Goal: Transaction & Acquisition: Purchase product/service

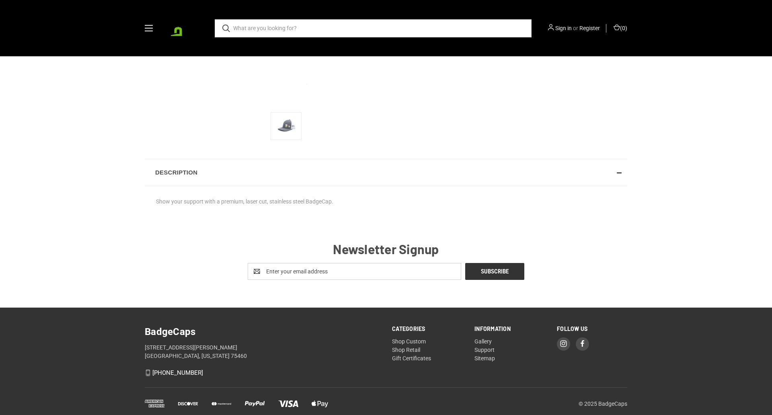
scroll to position [267, 0]
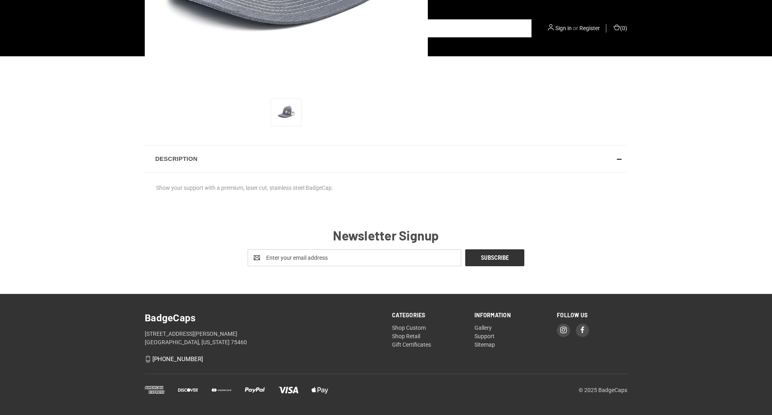
radio input "true"
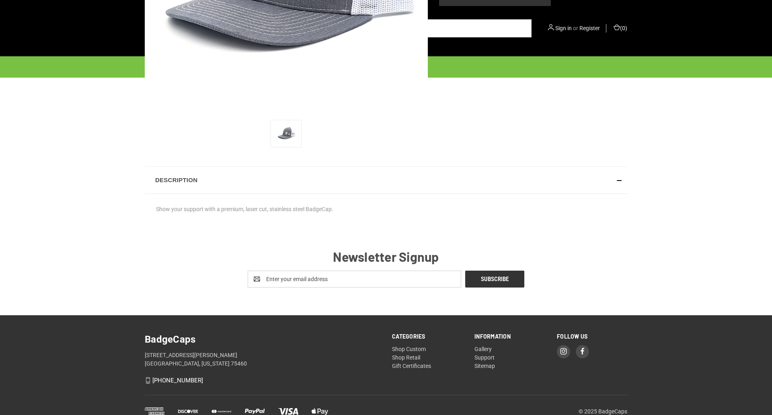
scroll to position [0, 0]
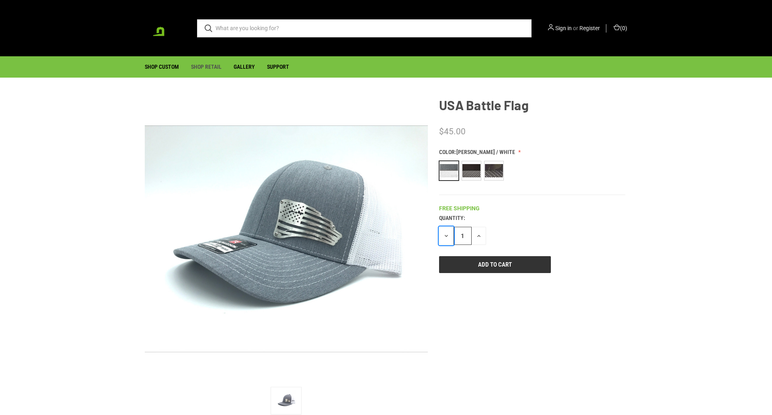
click at [446, 235] on icon "button" at bounding box center [446, 236] width 6 height 6
click at [462, 235] on input "1" at bounding box center [462, 236] width 18 height 18
click at [479, 235] on icon "button" at bounding box center [478, 236] width 6 height 6
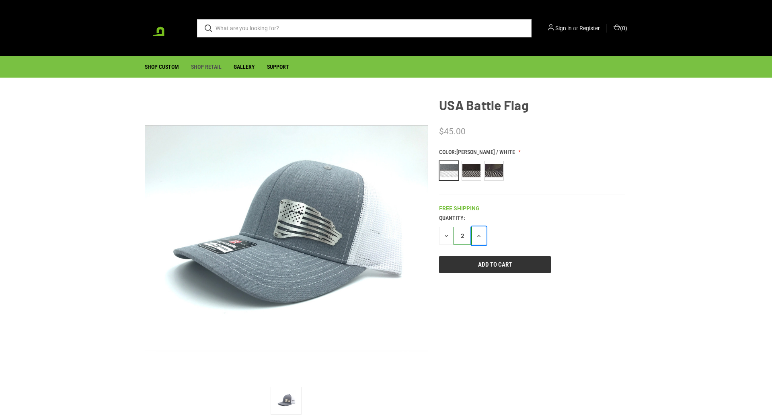
type input "3"
click at [494, 264] on input "Add to Cart" at bounding box center [495, 264] width 112 height 17
type input "Add to Cart"
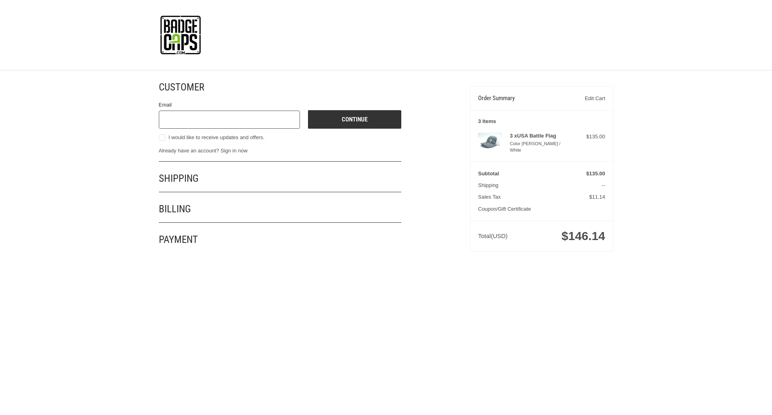
click at [229, 119] on input "Email" at bounding box center [229, 120] width 141 height 18
type input "[EMAIL_ADDRESS][DOMAIN_NAME]"
click at [354, 119] on button "Continue" at bounding box center [354, 119] width 93 height 18
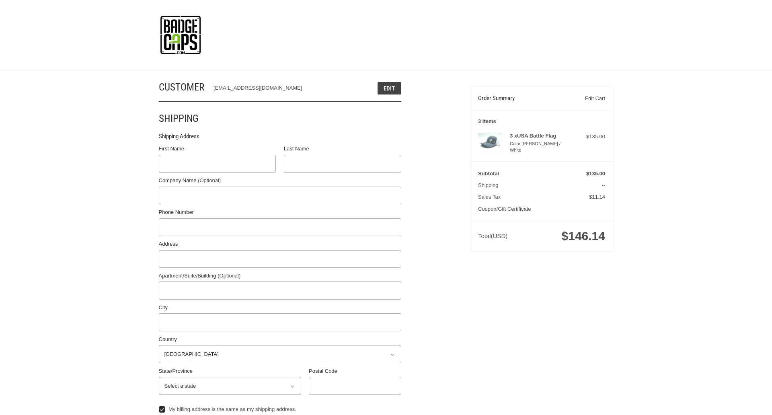
select select "US"
click at [217, 164] on input "First Name" at bounding box center [217, 164] width 117 height 18
type input "reflectiz"
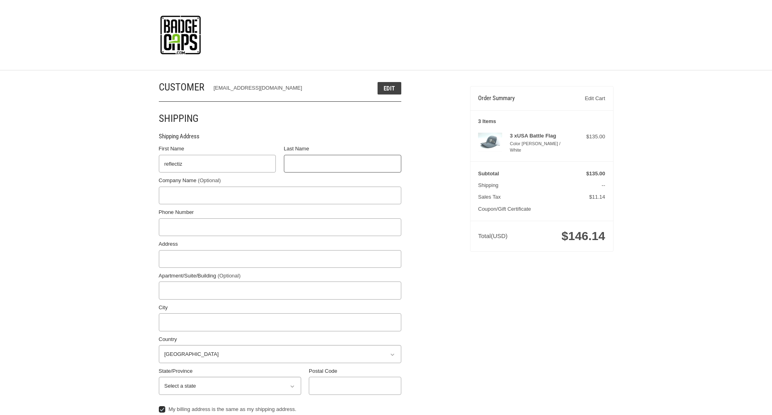
click at [342, 164] on input "Last Name" at bounding box center [342, 164] width 117 height 18
type input "bigcommerce"
click at [354, 385] on input "Postal Code" at bounding box center [355, 386] width 92 height 18
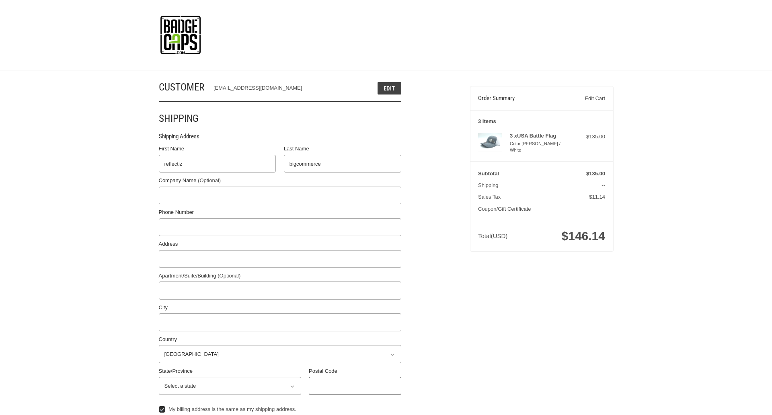
click at [354, 385] on input "Postal Code" at bounding box center [355, 386] width 92 height 18
click at [354, 385] on input "78701" at bounding box center [355, 386] width 92 height 18
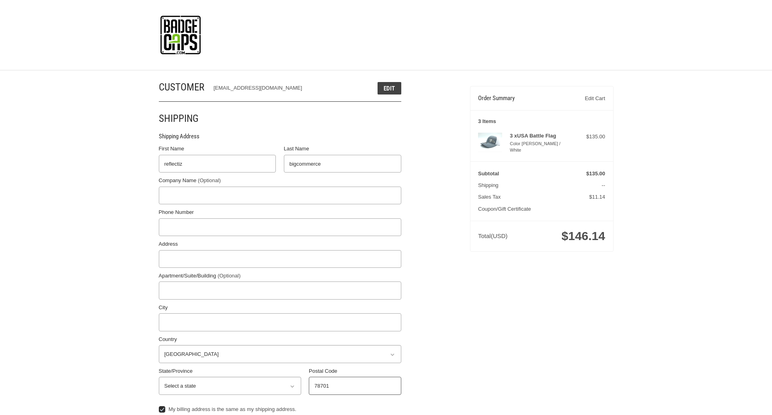
type input "78701"
click at [280, 258] on input "Address" at bounding box center [280, 259] width 242 height 18
type input "[STREET_ADDRESS]"
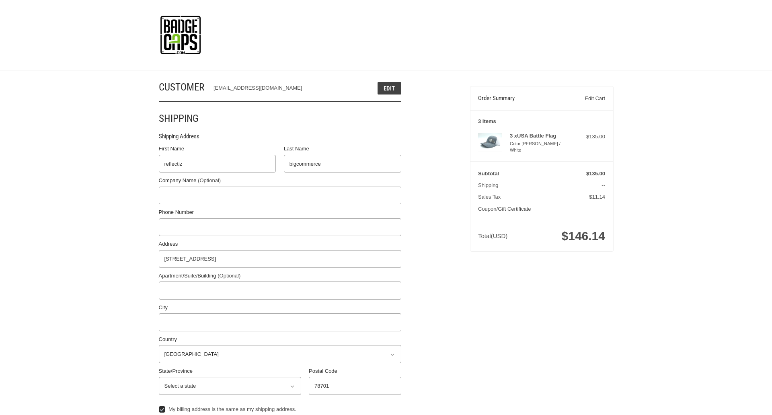
click at [179, 138] on legend "Shipping Address" at bounding box center [179, 138] width 41 height 13
click at [354, 385] on input "78701" at bounding box center [355, 386] width 92 height 18
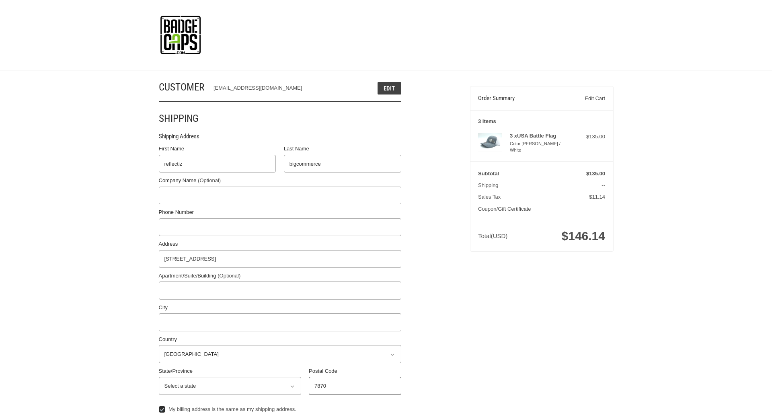
type input "78701"
select select "[GEOGRAPHIC_DATA]"
click at [280, 290] on input "Apartment/Suite/Building (Optional)" at bounding box center [280, 290] width 242 height 18
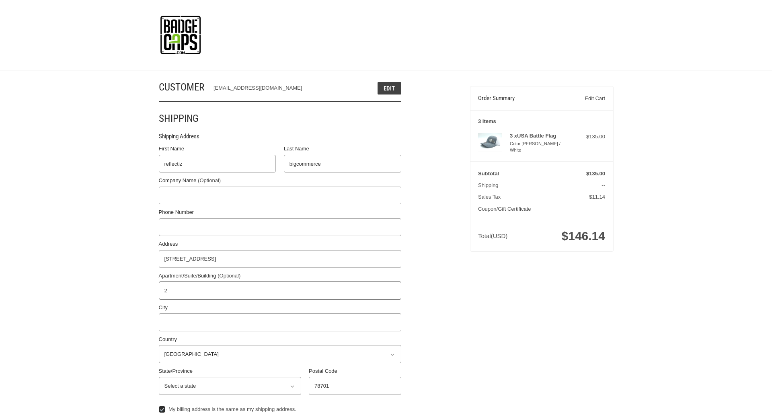
type input "2"
click at [280, 322] on input "City" at bounding box center [280, 322] width 242 height 18
click at [280, 322] on input "Austin" at bounding box center [280, 322] width 242 height 18
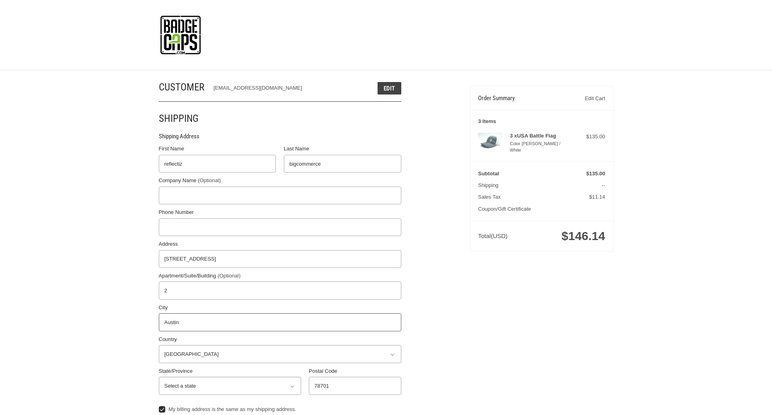
click at [280, 322] on input "Austin" at bounding box center [280, 322] width 242 height 18
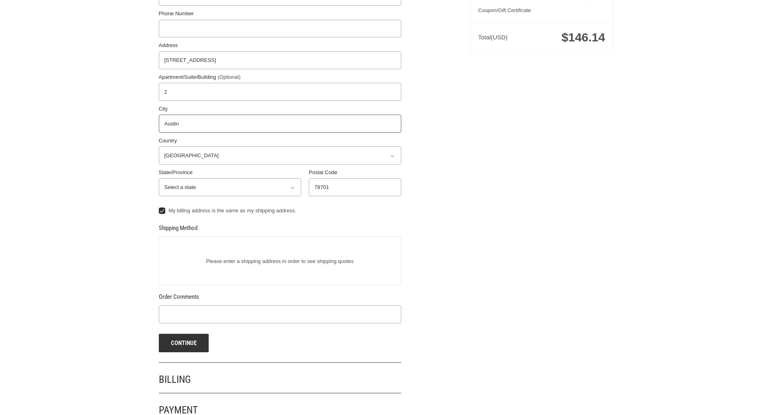
scroll to position [215, 0]
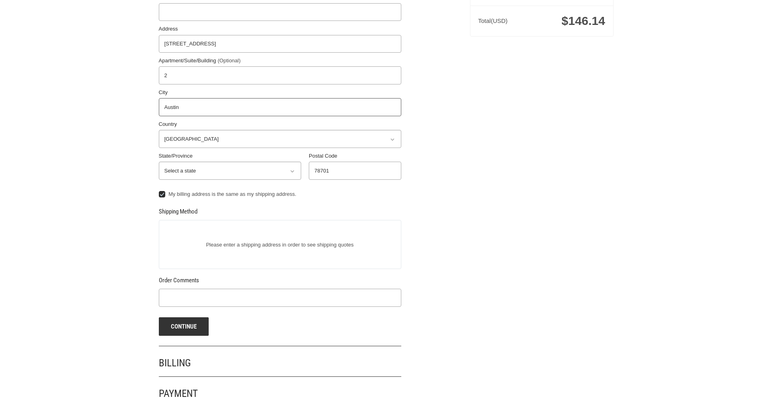
type input "Austin"
click at [280, 12] on input "Phone Number" at bounding box center [280, 12] width 242 height 18
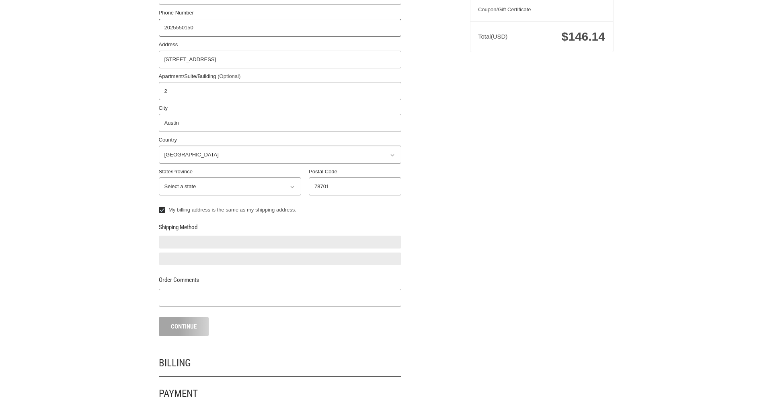
type input "2025550150"
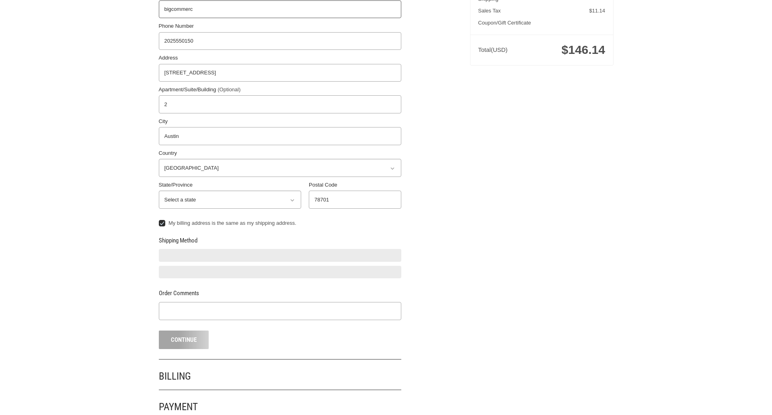
type input "bigcommerce"
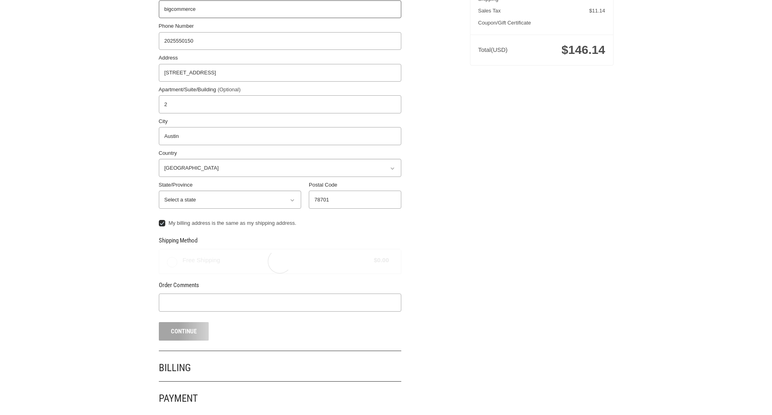
radio input "true"
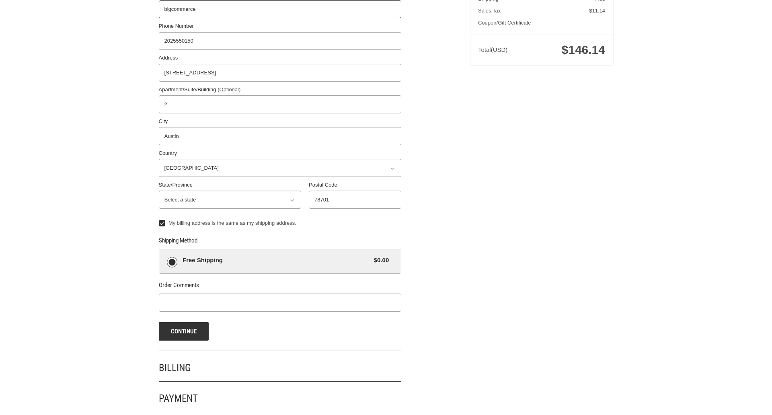
scroll to position [191, 0]
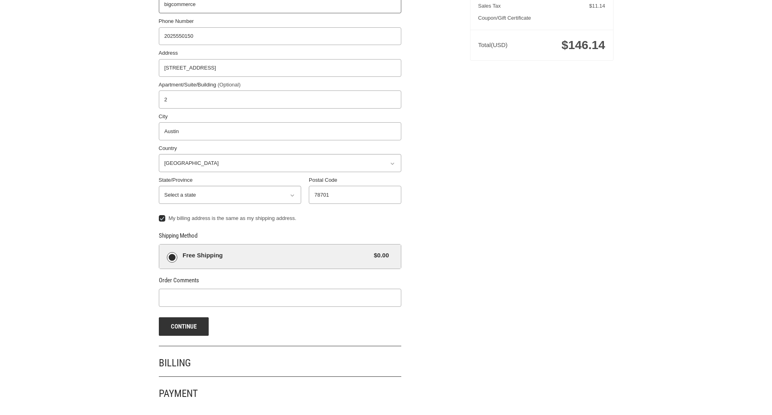
type input "bigcommerce"
click at [280, 256] on span "Free Shipping" at bounding box center [275, 255] width 187 height 9
click at [160, 245] on input "Free Shipping $0.00" at bounding box center [159, 244] width 0 height 0
click at [183, 326] on button "Continue" at bounding box center [184, 326] width 50 height 18
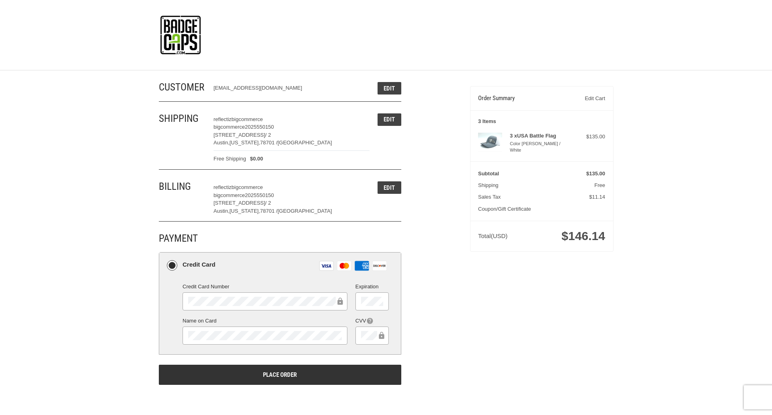
scroll to position [0, 0]
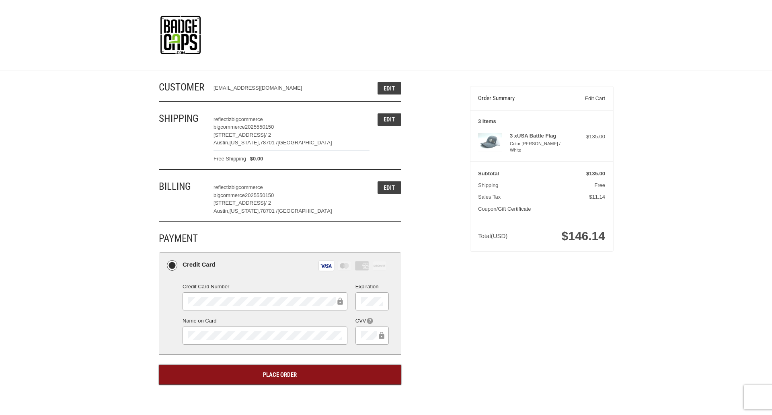
click at [280, 374] on button "Place Order" at bounding box center [280, 374] width 242 height 20
